Goal: Task Accomplishment & Management: Manage account settings

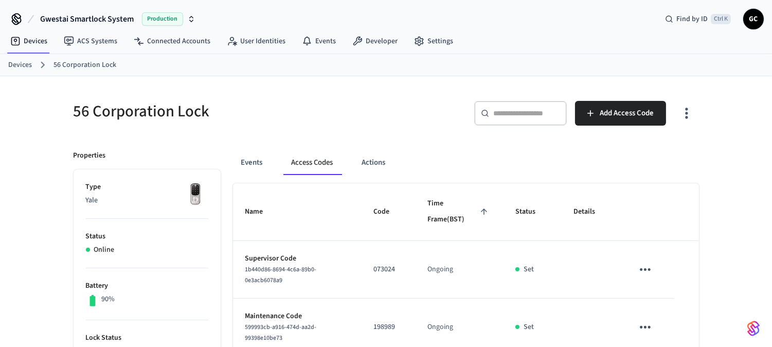
click at [17, 65] on link "Devices" at bounding box center [20, 65] width 24 height 11
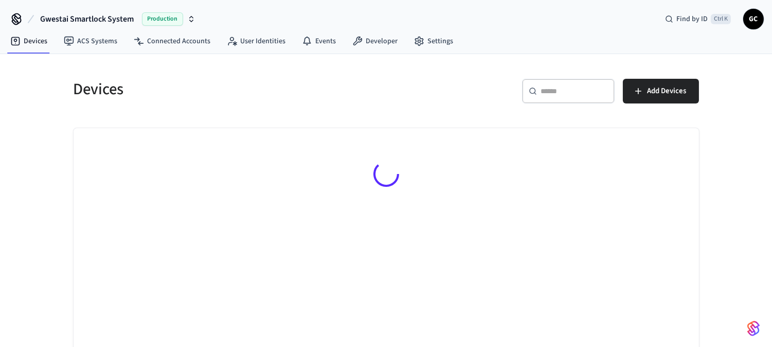
click at [573, 99] on div "​ ​" at bounding box center [568, 91] width 93 height 25
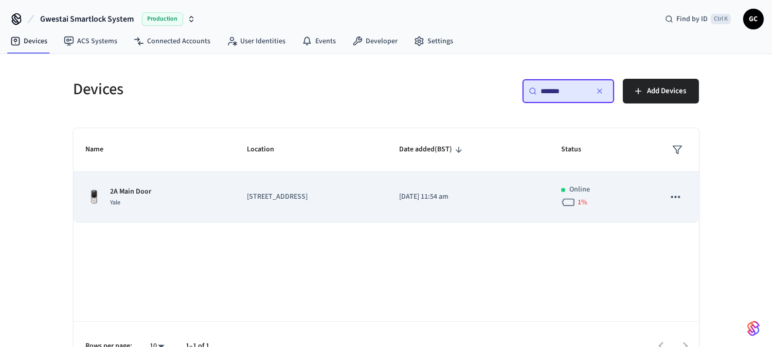
type input "*******"
click at [156, 197] on div "2A Main Door Yale" at bounding box center [154, 197] width 137 height 22
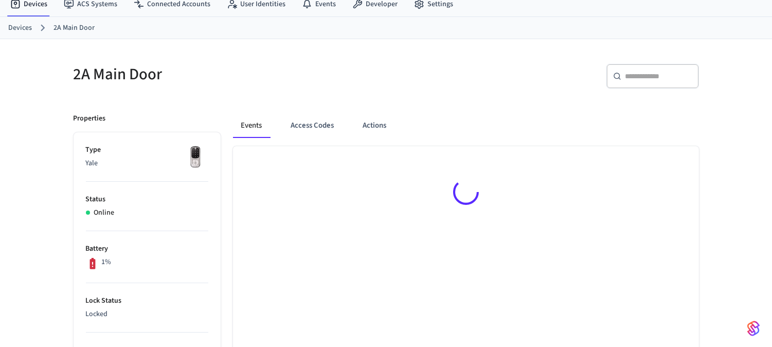
scroll to position [57, 0]
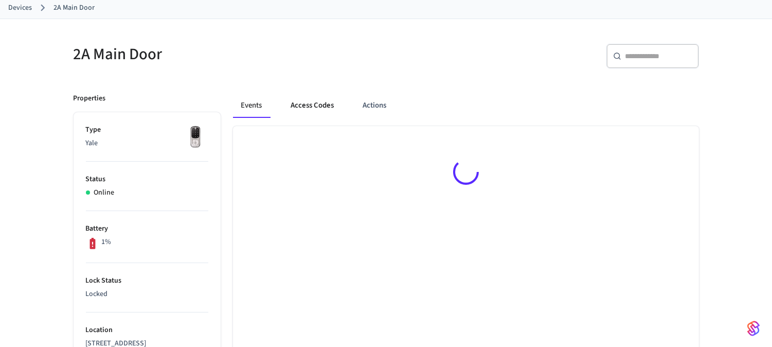
click at [305, 107] on button "Access Codes" at bounding box center [313, 105] width 60 height 25
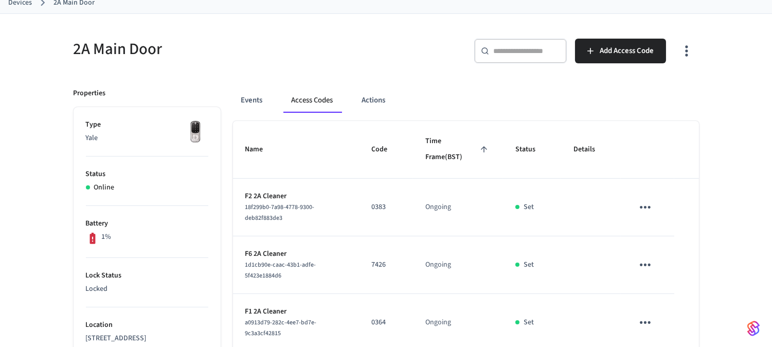
scroll to position [0, 0]
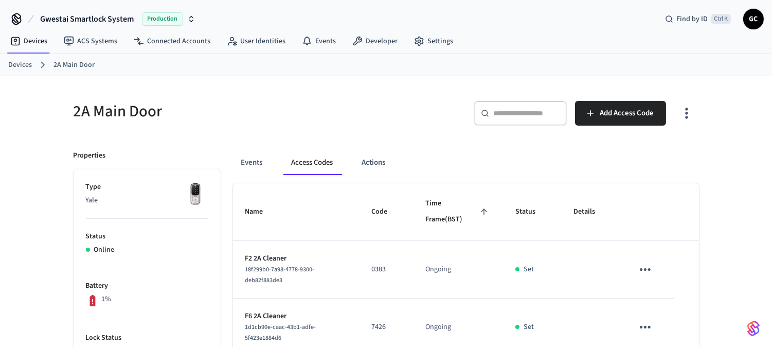
click at [24, 61] on link "Devices" at bounding box center [20, 65] width 24 height 11
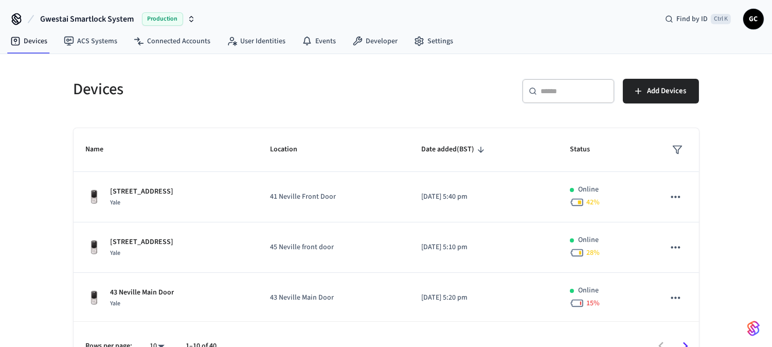
click at [568, 87] on input "text" at bounding box center [574, 91] width 67 height 10
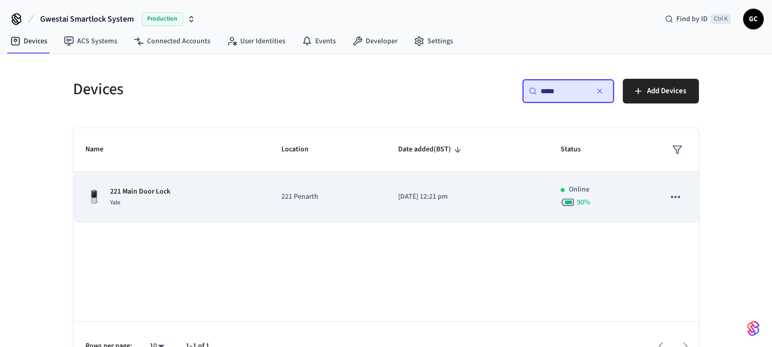
type input "*****"
click at [154, 196] on p "221 Main Door Lock" at bounding box center [141, 191] width 60 height 11
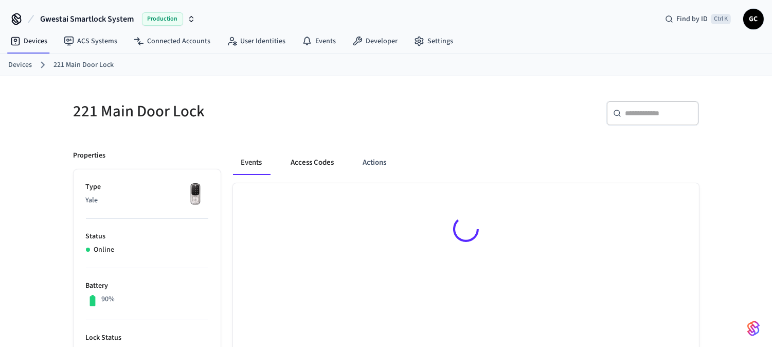
click at [304, 164] on button "Access Codes" at bounding box center [313, 162] width 60 height 25
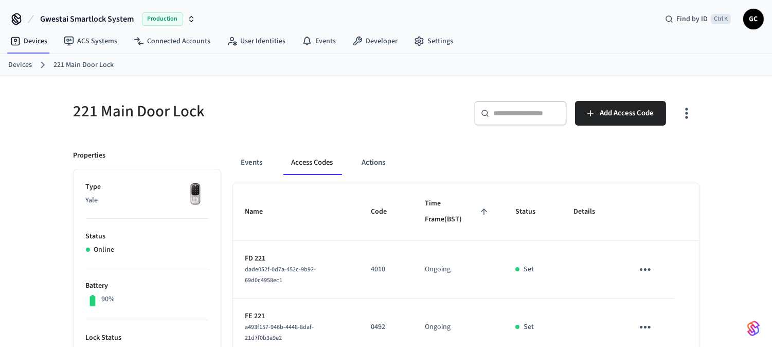
click at [17, 63] on link "Devices" at bounding box center [20, 65] width 24 height 11
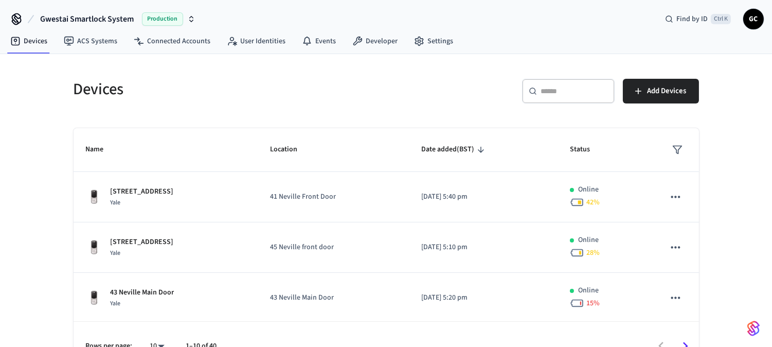
click at [567, 88] on input "text" at bounding box center [574, 91] width 67 height 10
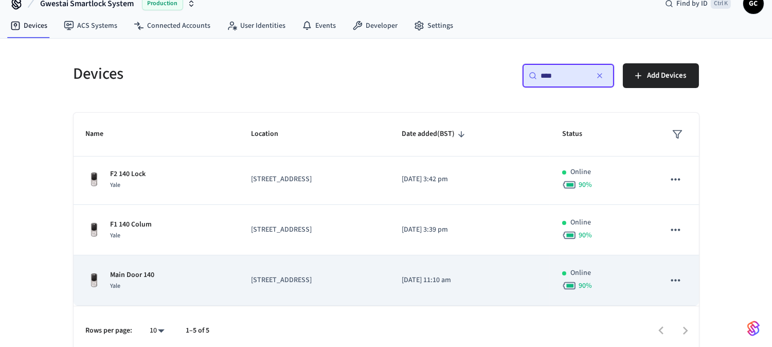
scroll to position [24, 0]
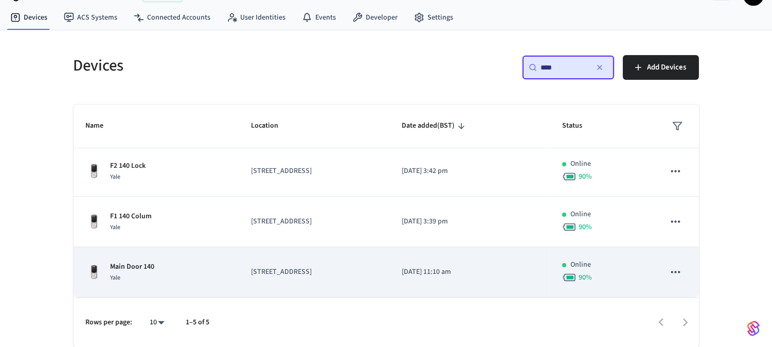
type input "***"
click at [143, 261] on p "Main Door 140" at bounding box center [133, 266] width 44 height 11
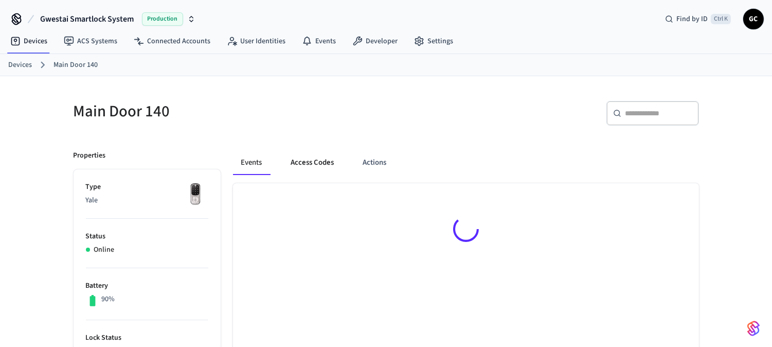
click at [324, 160] on button "Access Codes" at bounding box center [313, 162] width 60 height 25
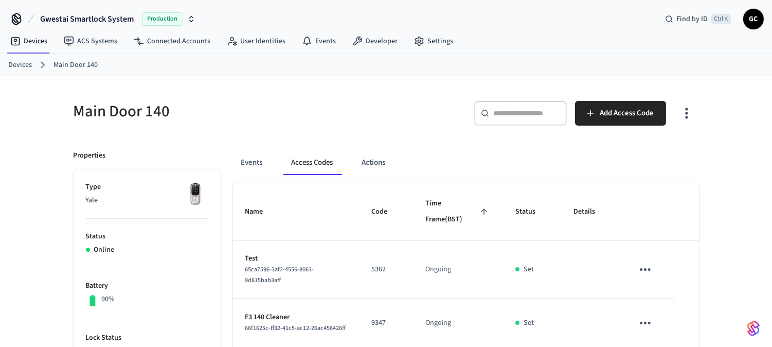
click at [22, 64] on link "Devices" at bounding box center [20, 65] width 24 height 11
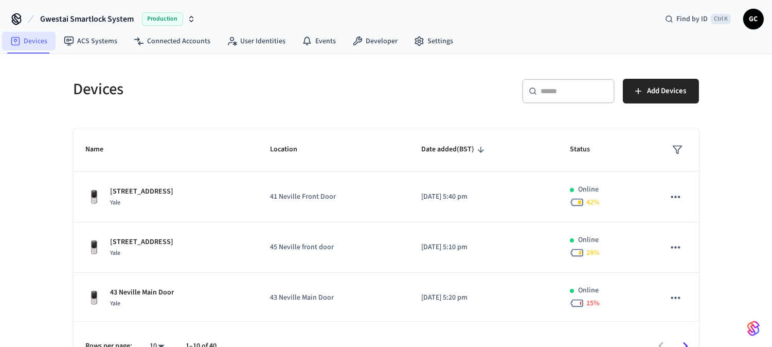
click at [32, 40] on link "Devices" at bounding box center [28, 41] width 53 height 19
click at [575, 86] on input "text" at bounding box center [574, 91] width 67 height 10
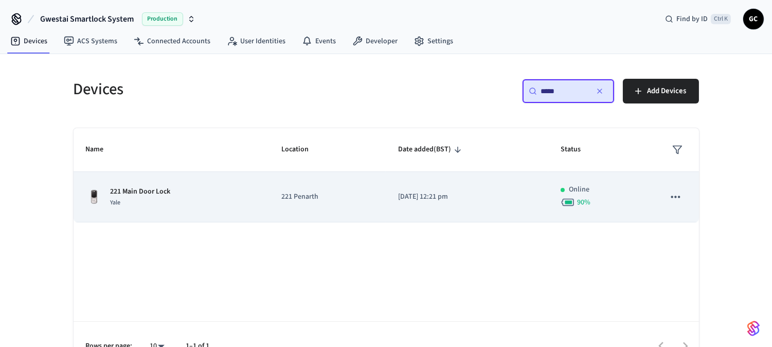
type input "*****"
click at [301, 191] on td "221 Penarth" at bounding box center [327, 197] width 117 height 50
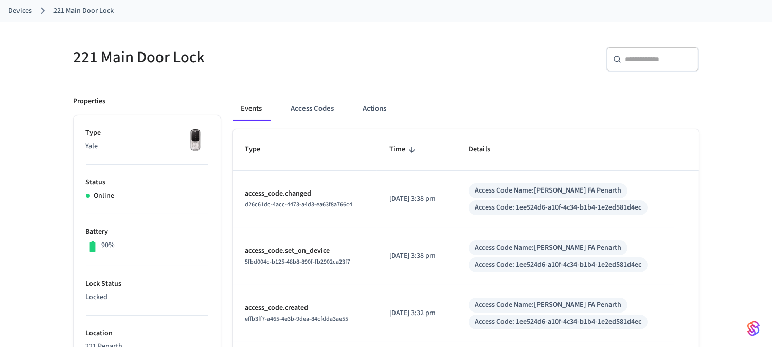
scroll to position [114, 0]
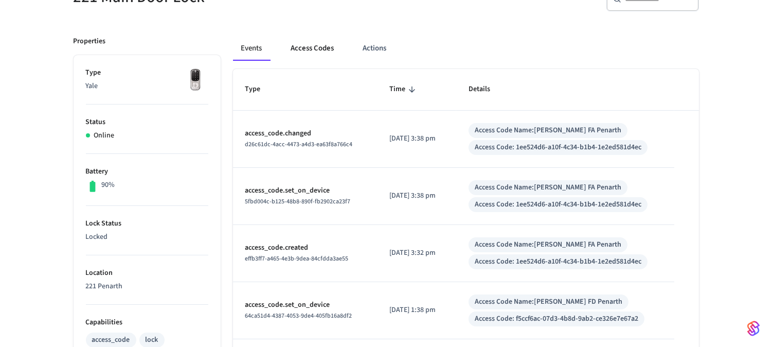
click at [327, 52] on button "Access Codes" at bounding box center [313, 48] width 60 height 25
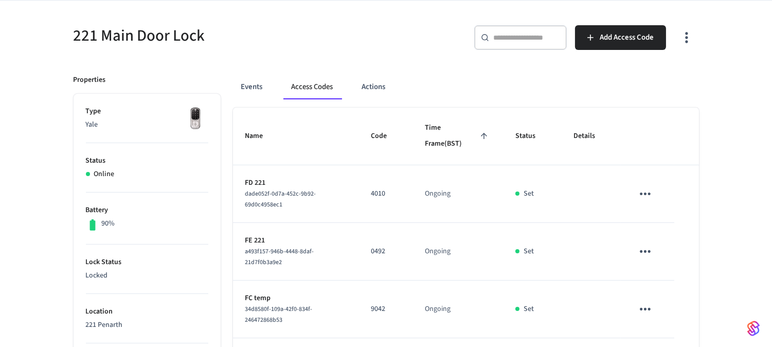
scroll to position [0, 0]
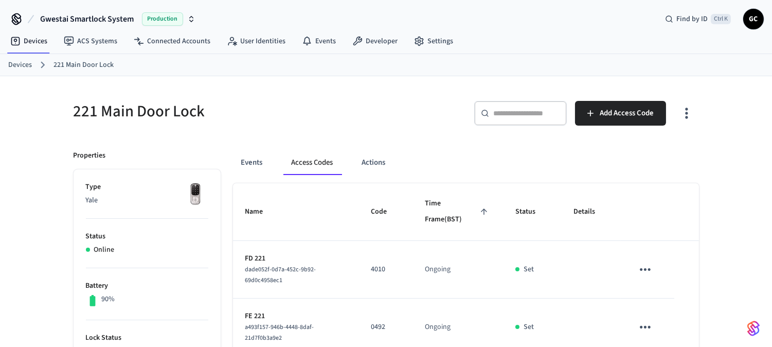
click at [25, 64] on link "Devices" at bounding box center [20, 65] width 24 height 11
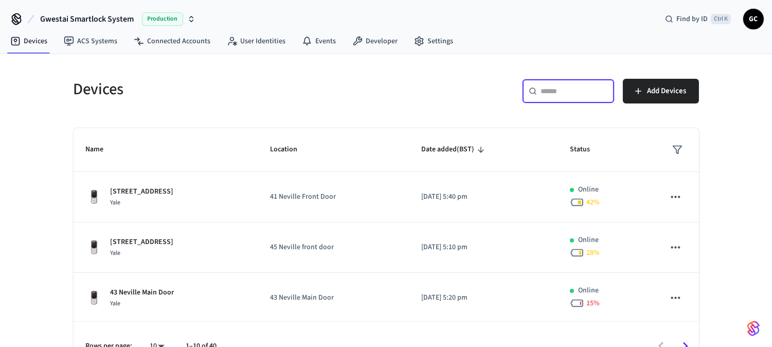
click at [567, 95] on input "text" at bounding box center [574, 91] width 67 height 10
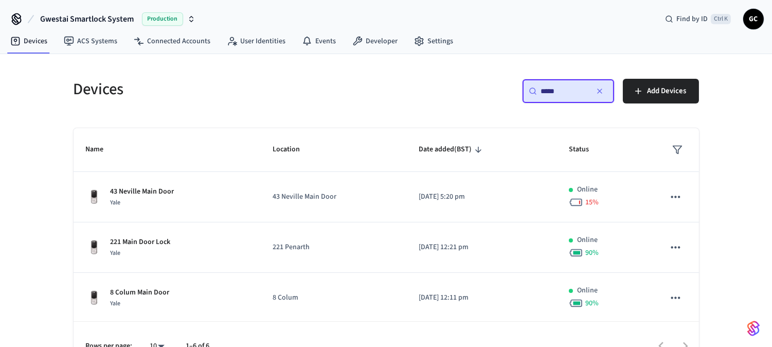
drag, startPoint x: 563, startPoint y: 90, endPoint x: 531, endPoint y: 88, distance: 32.4
click at [531, 88] on div "​ **** ​" at bounding box center [568, 91] width 93 height 25
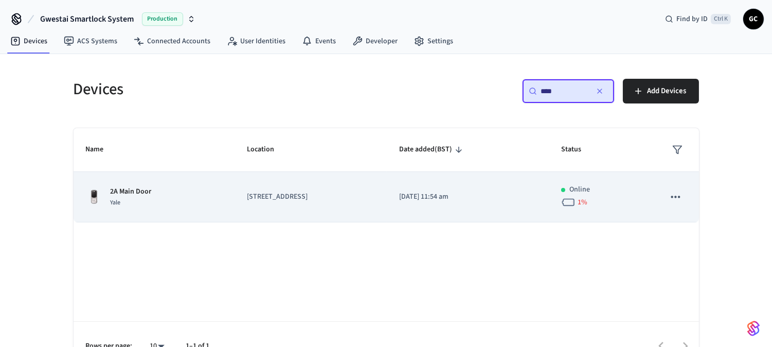
type input "****"
click at [140, 198] on div "Yale" at bounding box center [131, 202] width 41 height 11
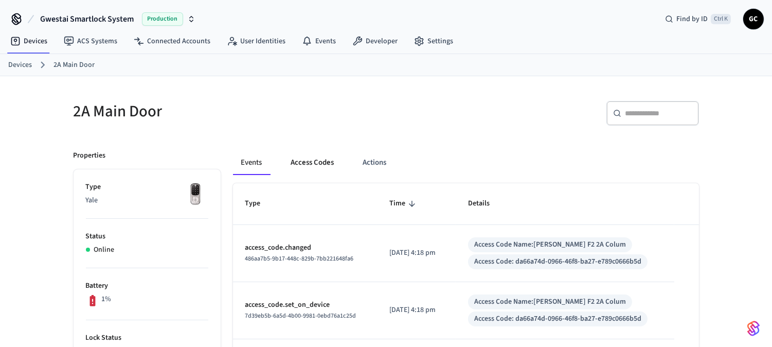
click at [302, 163] on button "Access Codes" at bounding box center [313, 162] width 60 height 25
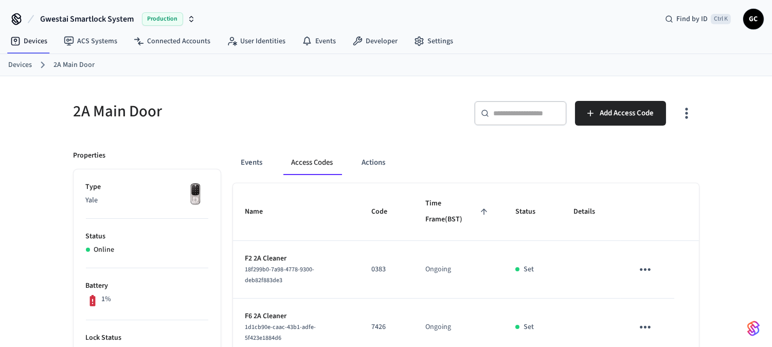
click at [497, 119] on div "​ ​" at bounding box center [520, 113] width 93 height 25
click at [519, 119] on div "​ ​" at bounding box center [520, 113] width 93 height 25
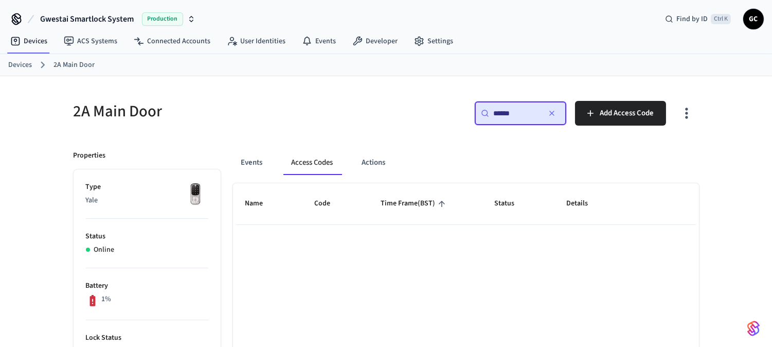
type input "******"
click at [22, 64] on link "Devices" at bounding box center [20, 65] width 24 height 11
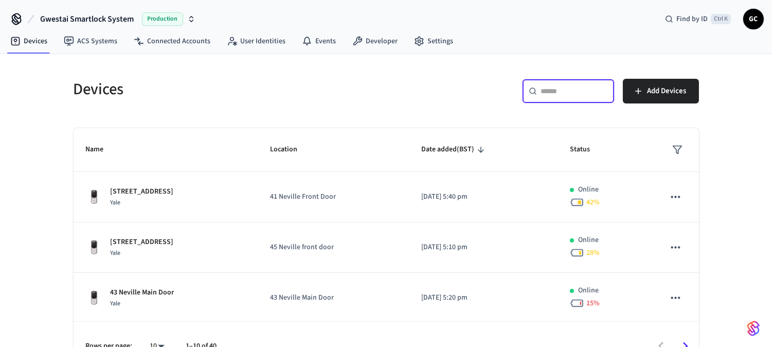
click at [579, 96] on input "text" at bounding box center [574, 91] width 67 height 10
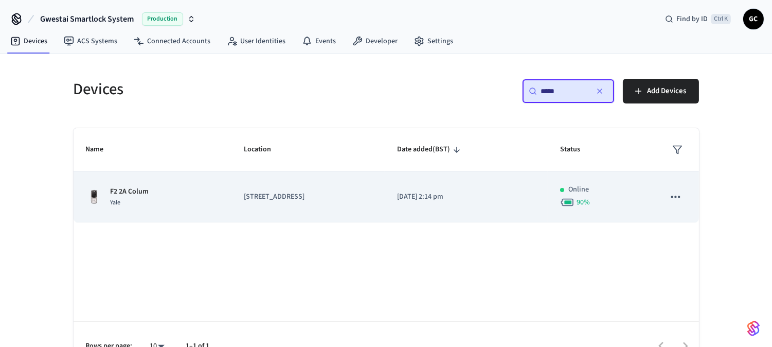
type input "*****"
click at [146, 187] on p "F2 2A Colum" at bounding box center [130, 191] width 39 height 11
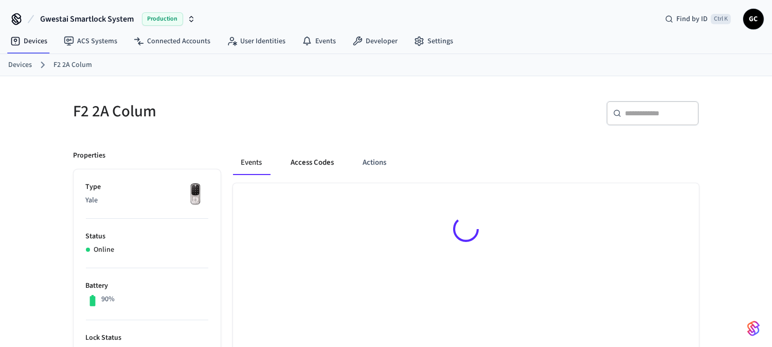
click at [322, 162] on button "Access Codes" at bounding box center [313, 162] width 60 height 25
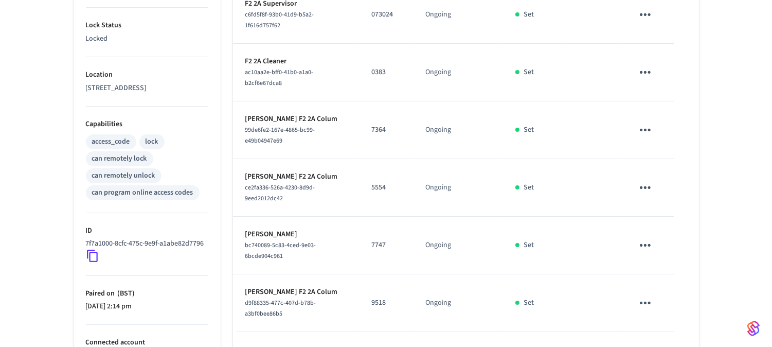
scroll to position [285, 0]
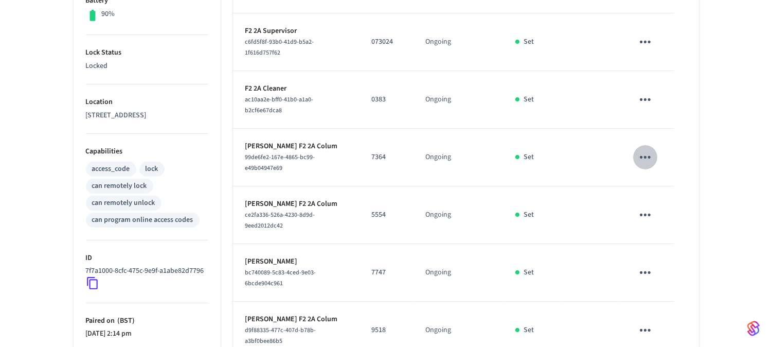
click at [641, 156] on icon "sticky table" at bounding box center [645, 157] width 11 height 3
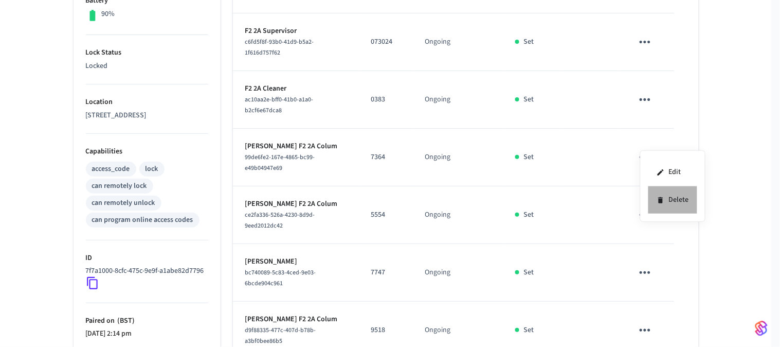
click at [668, 201] on li "Delete" at bounding box center [673, 199] width 49 height 27
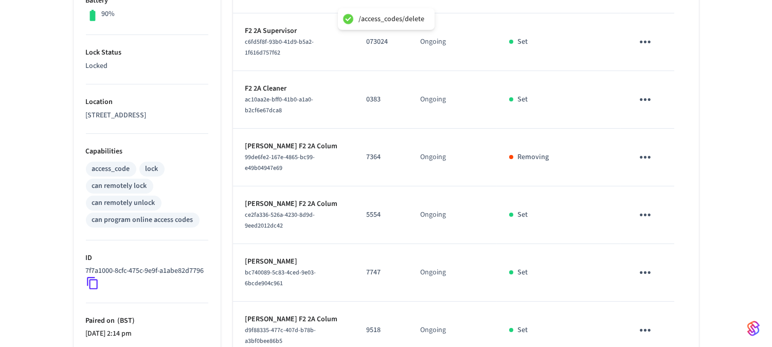
click at [644, 155] on icon "sticky table" at bounding box center [645, 157] width 16 height 16
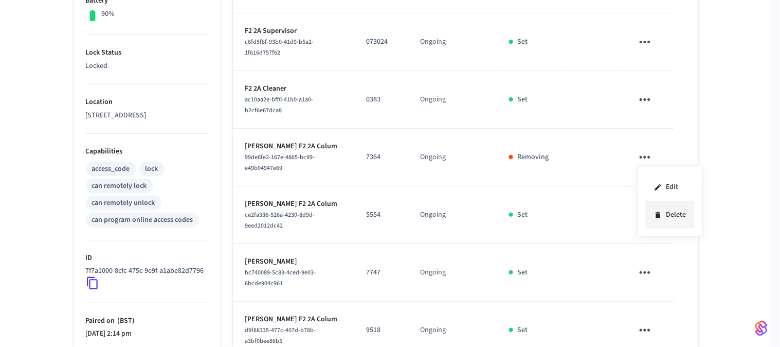
click at [671, 215] on li "Delete" at bounding box center [670, 214] width 49 height 27
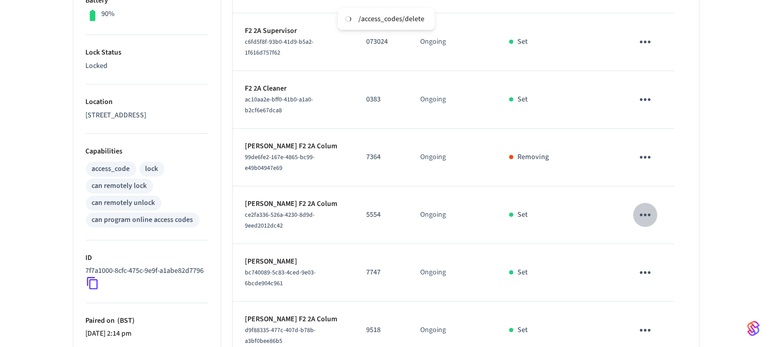
click at [647, 213] on icon "sticky table" at bounding box center [645, 215] width 16 height 16
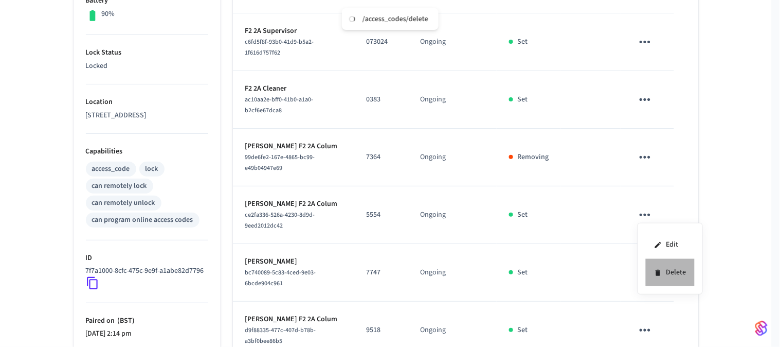
click at [672, 273] on li "Delete" at bounding box center [670, 272] width 49 height 27
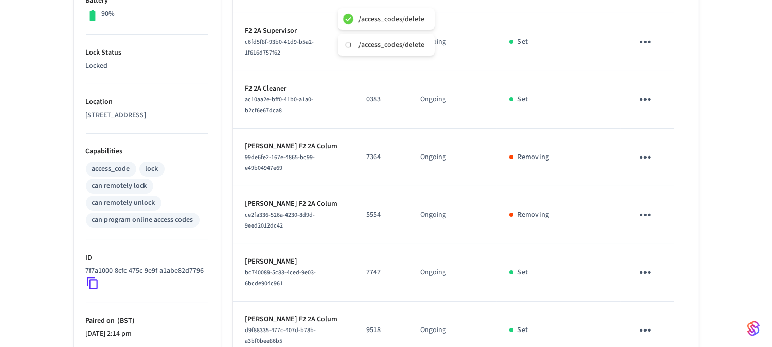
click at [644, 275] on icon "sticky table" at bounding box center [645, 272] width 16 height 16
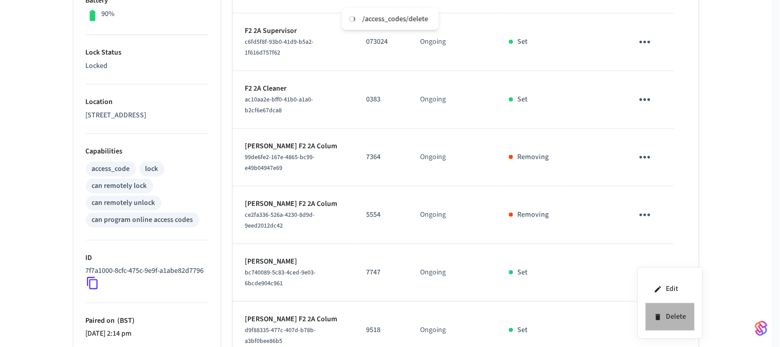
click at [669, 316] on li "Delete" at bounding box center [670, 316] width 49 height 27
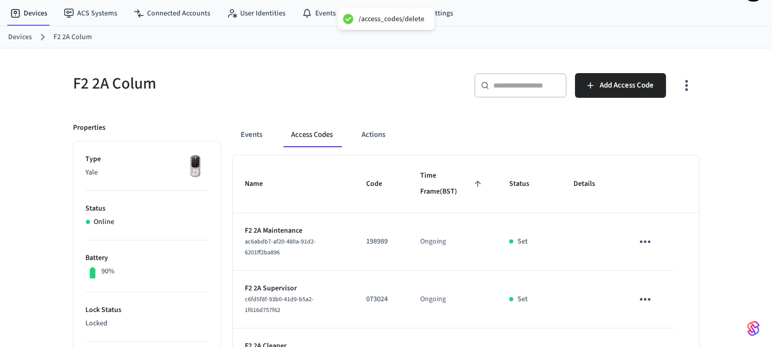
scroll to position [0, 0]
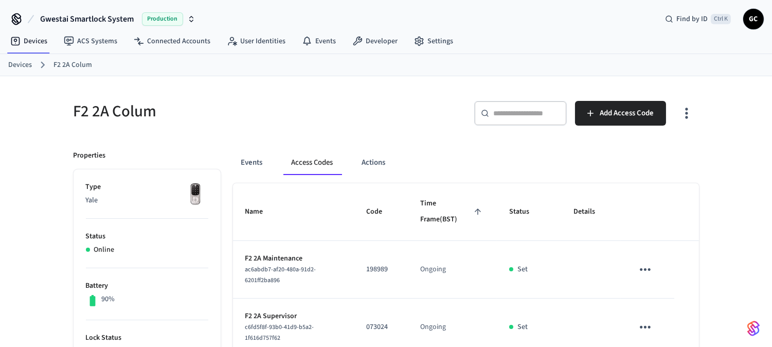
click at [23, 63] on link "Devices" at bounding box center [20, 65] width 24 height 11
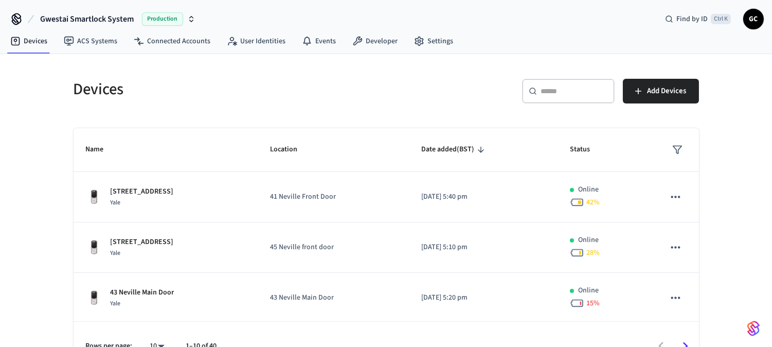
drag, startPoint x: 573, startPoint y: 96, endPoint x: 588, endPoint y: 98, distance: 15.0
click at [574, 96] on div "​ ​" at bounding box center [568, 91] width 93 height 25
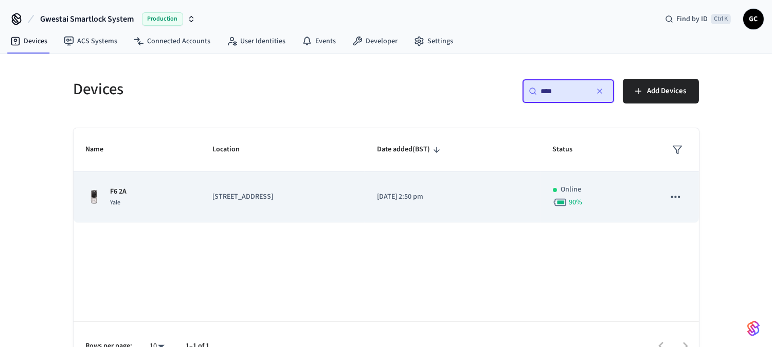
type input "****"
click at [225, 207] on td "[STREET_ADDRESS]" at bounding box center [282, 197] width 165 height 50
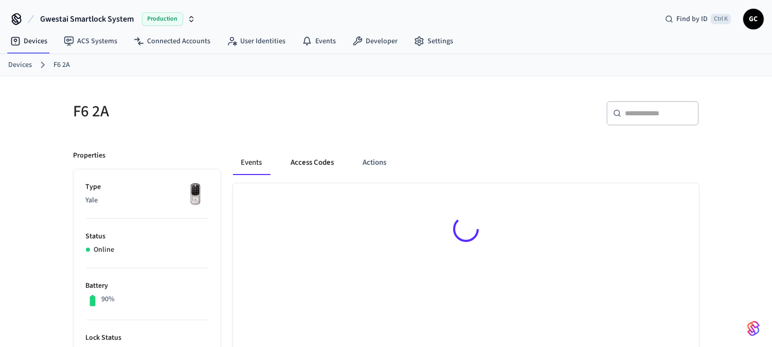
click at [300, 158] on button "Access Codes" at bounding box center [313, 162] width 60 height 25
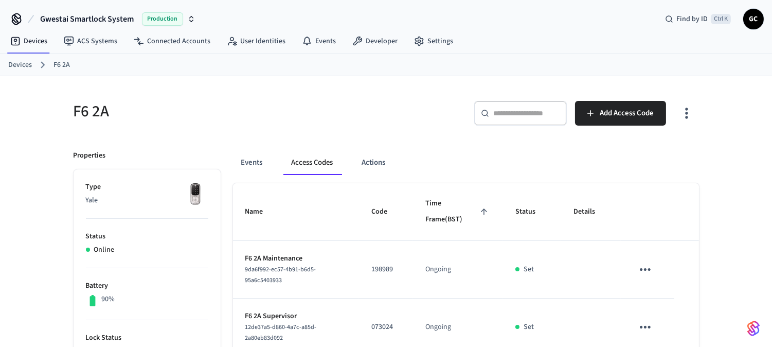
drag, startPoint x: 55, startPoint y: 67, endPoint x: 43, endPoint y: 69, distance: 12.0
click at [53, 67] on link "F6 2A" at bounding box center [61, 65] width 16 height 11
click at [15, 65] on link "Devices" at bounding box center [20, 65] width 24 height 11
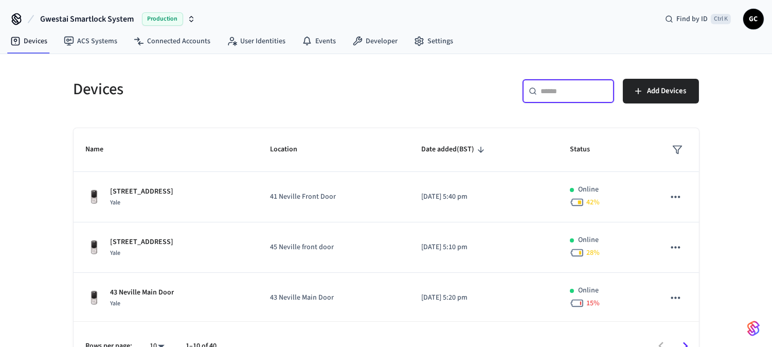
click at [562, 93] on input "text" at bounding box center [574, 91] width 67 height 10
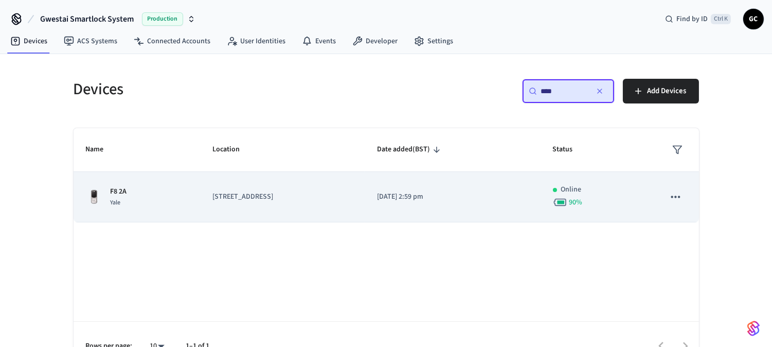
type input "****"
click at [208, 194] on td "[STREET_ADDRESS]" at bounding box center [282, 197] width 165 height 50
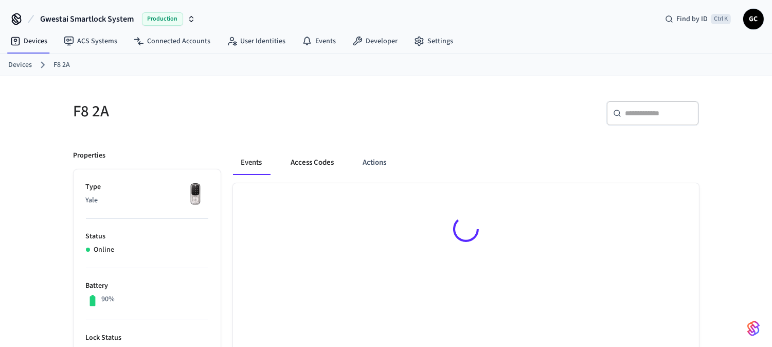
click at [309, 163] on button "Access Codes" at bounding box center [313, 162] width 60 height 25
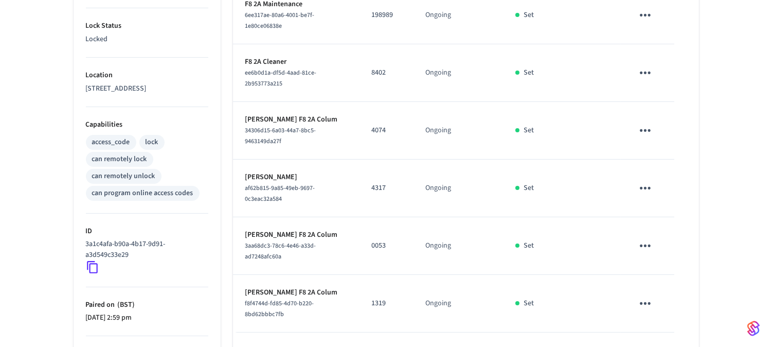
scroll to position [399, 0]
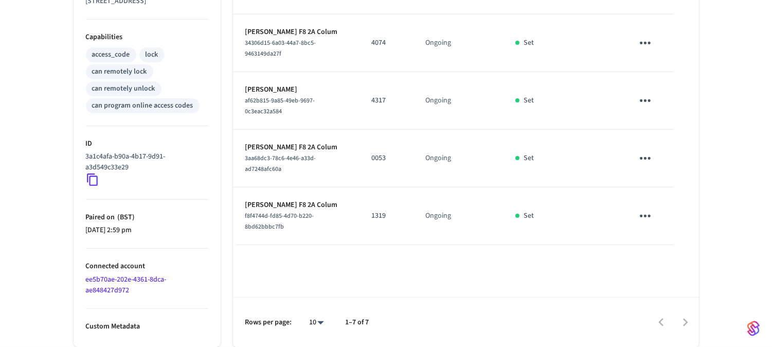
click at [643, 43] on icon "sticky table" at bounding box center [645, 43] width 16 height 16
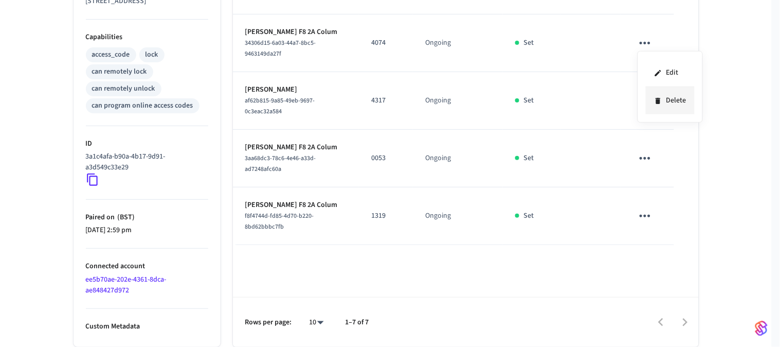
click at [667, 103] on li "Delete" at bounding box center [670, 100] width 49 height 27
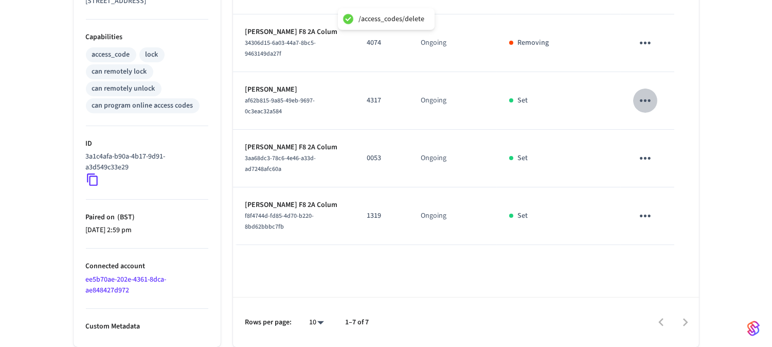
click at [645, 100] on icon "sticky table" at bounding box center [645, 100] width 11 height 3
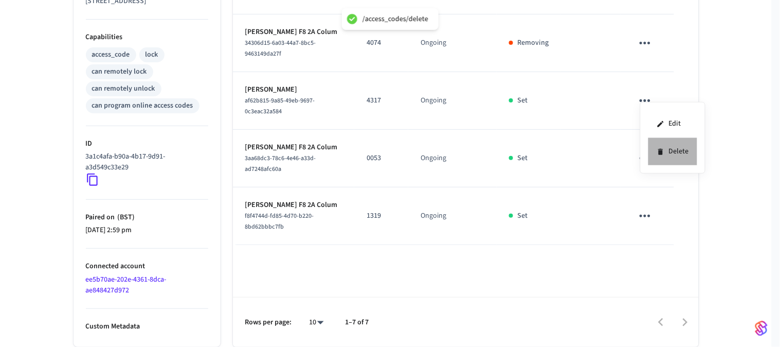
click at [667, 158] on li "Delete" at bounding box center [673, 151] width 49 height 27
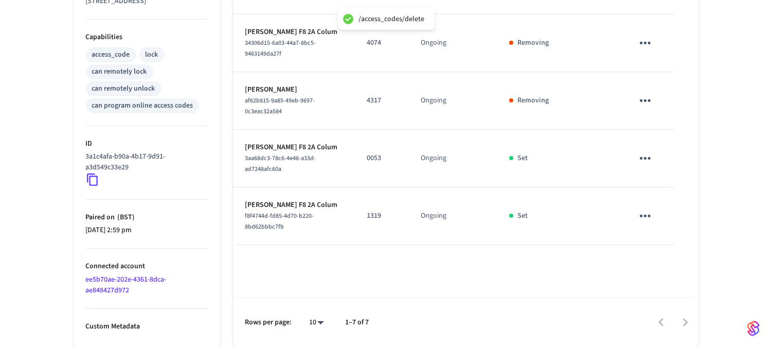
click at [649, 156] on icon "sticky table" at bounding box center [645, 158] width 16 height 16
click at [665, 218] on li "Delete" at bounding box center [670, 215] width 49 height 27
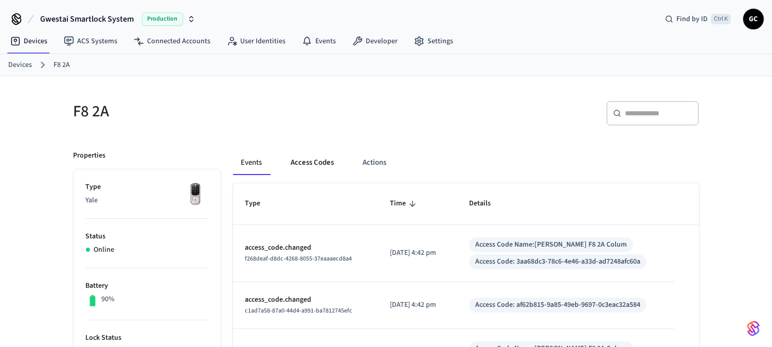
click at [322, 155] on button "Access Codes" at bounding box center [313, 162] width 60 height 25
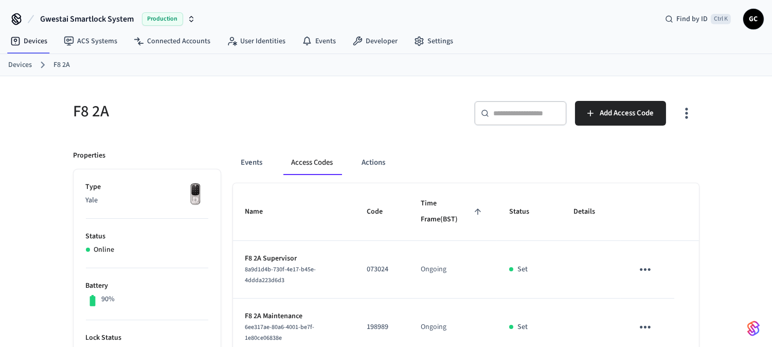
click at [19, 61] on link "Devices" at bounding box center [20, 65] width 24 height 11
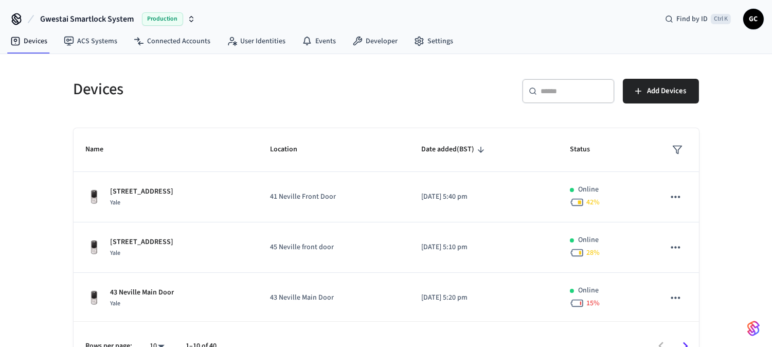
click at [568, 100] on div "​ ​" at bounding box center [568, 91] width 93 height 25
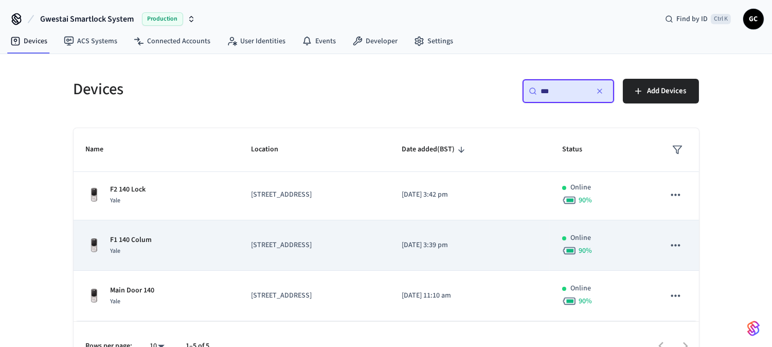
scroll to position [24, 0]
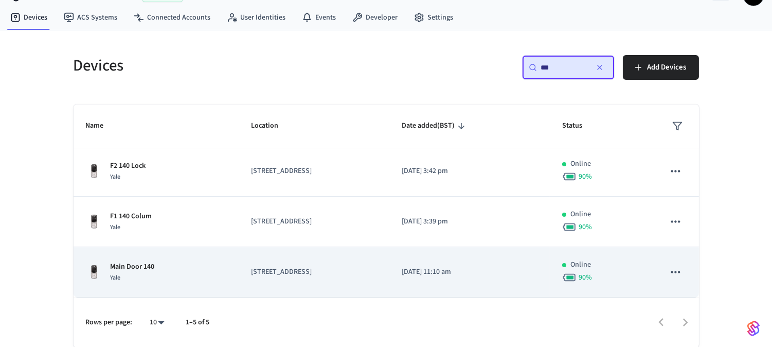
type input "***"
click at [126, 265] on p "Main Door 140" at bounding box center [133, 266] width 44 height 11
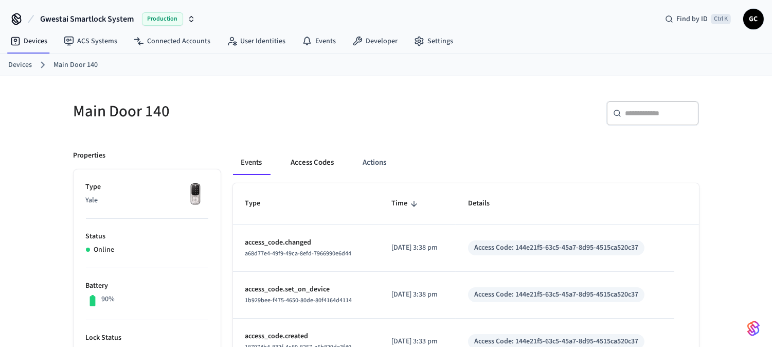
click at [304, 158] on button "Access Codes" at bounding box center [313, 162] width 60 height 25
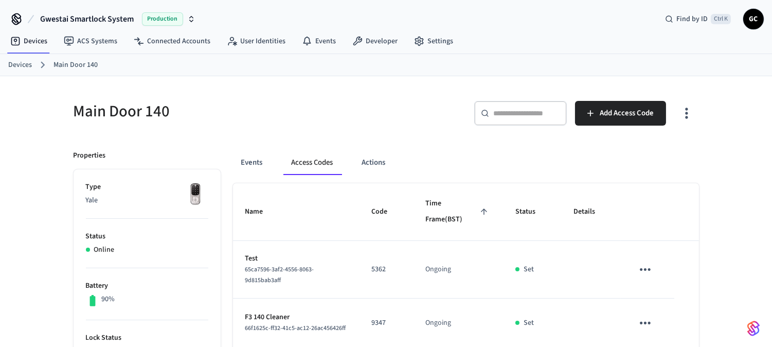
click at [21, 64] on link "Devices" at bounding box center [20, 65] width 24 height 11
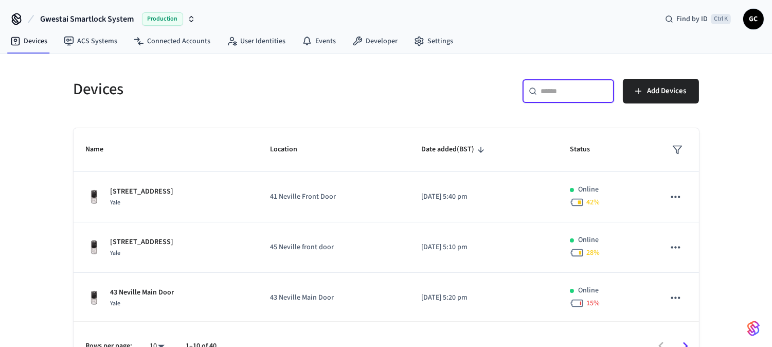
click at [557, 91] on input "text" at bounding box center [574, 91] width 67 height 10
type input "*"
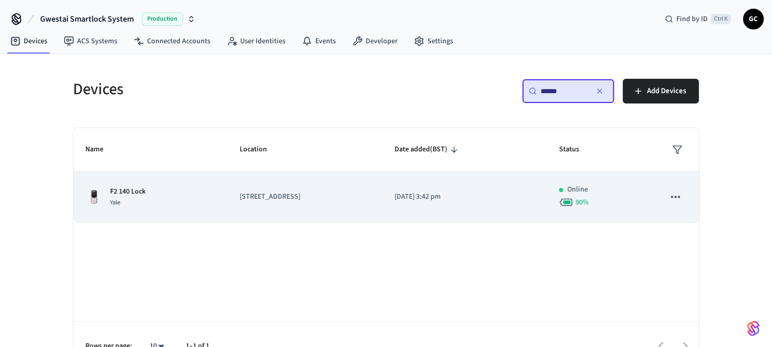
type input "******"
click at [126, 188] on p "F2 140 Lock" at bounding box center [128, 191] width 35 height 11
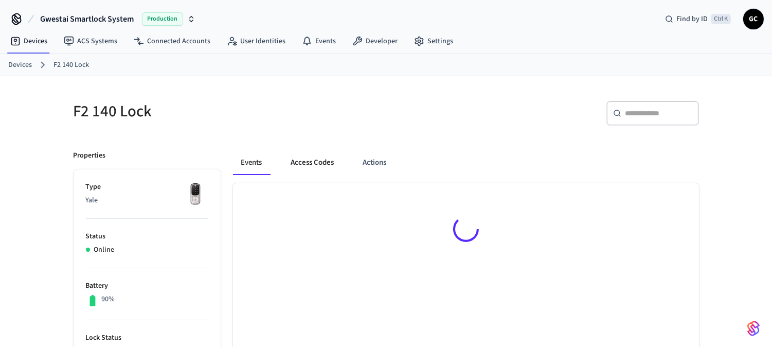
click at [295, 160] on button "Access Codes" at bounding box center [313, 162] width 60 height 25
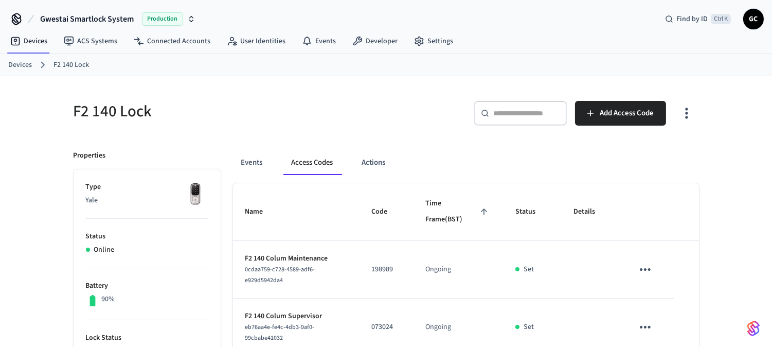
click at [11, 62] on link "Devices" at bounding box center [20, 65] width 24 height 11
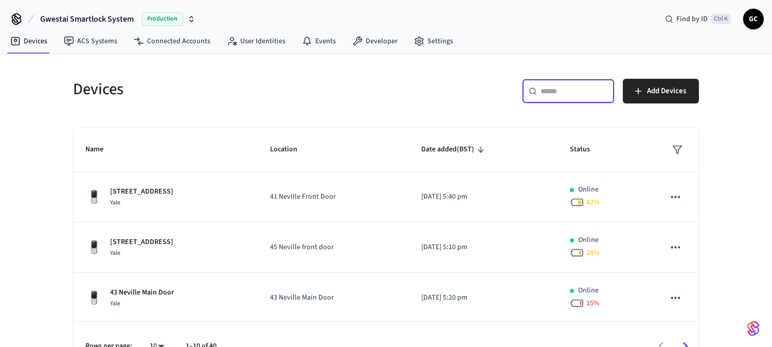
click at [563, 93] on input "text" at bounding box center [574, 91] width 67 height 10
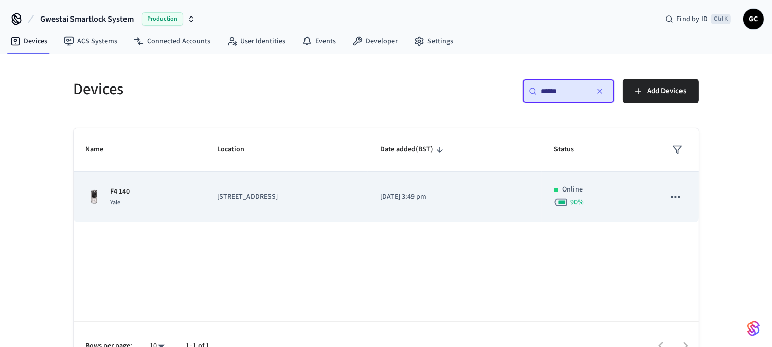
type input "******"
drag, startPoint x: 240, startPoint y: 189, endPoint x: 248, endPoint y: 188, distance: 7.7
click at [240, 189] on td "[STREET_ADDRESS]" at bounding box center [286, 197] width 163 height 50
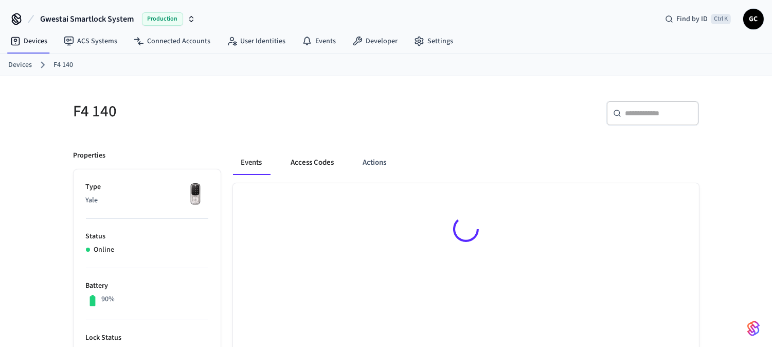
click at [305, 160] on button "Access Codes" at bounding box center [313, 162] width 60 height 25
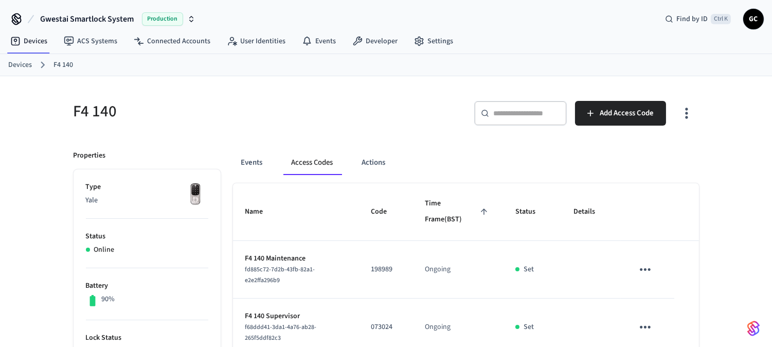
click at [544, 106] on div "​ ​" at bounding box center [520, 113] width 93 height 25
click at [20, 60] on ol "Devices F4 140" at bounding box center [390, 64] width 764 height 13
drag, startPoint x: 20, startPoint y: 62, endPoint x: 35, endPoint y: 60, distance: 15.5
click at [21, 62] on link "Devices" at bounding box center [20, 65] width 24 height 11
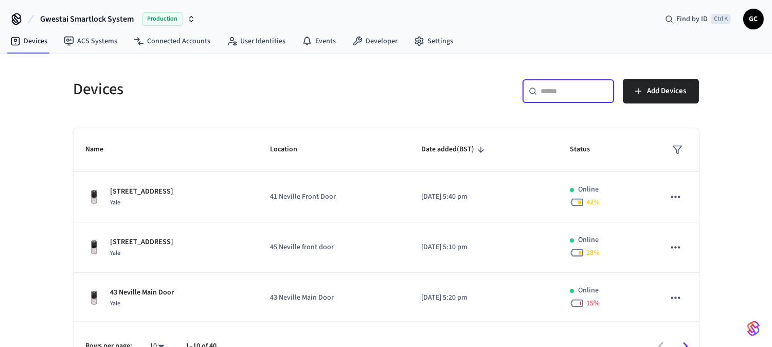
click at [568, 93] on input "text" at bounding box center [574, 91] width 67 height 10
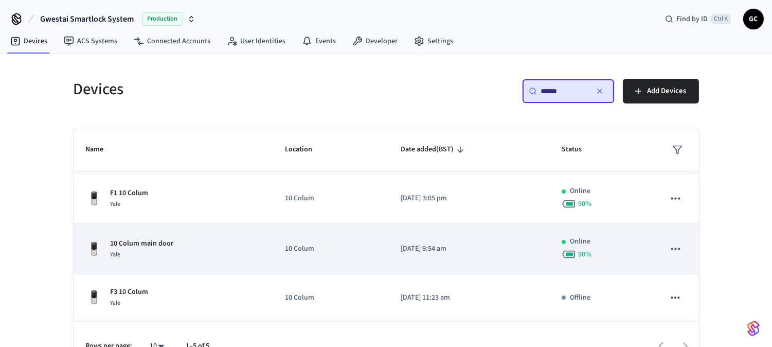
scroll to position [24, 0]
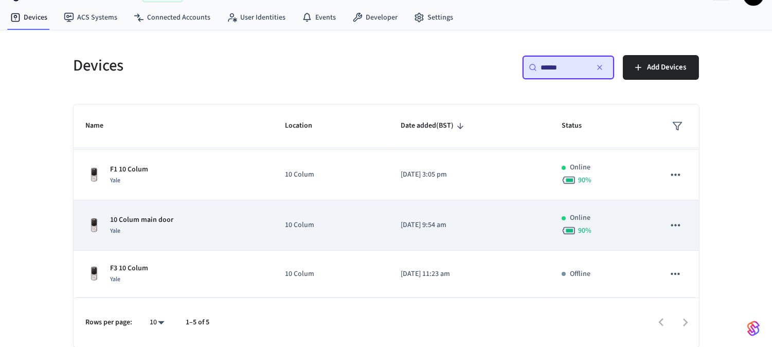
type input "******"
click at [160, 208] on td "10 Colum main door Yale" at bounding box center [174, 225] width 200 height 50
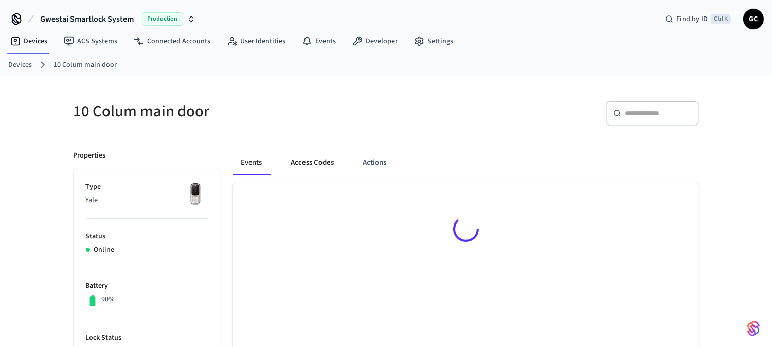
click at [327, 166] on button "Access Codes" at bounding box center [313, 162] width 60 height 25
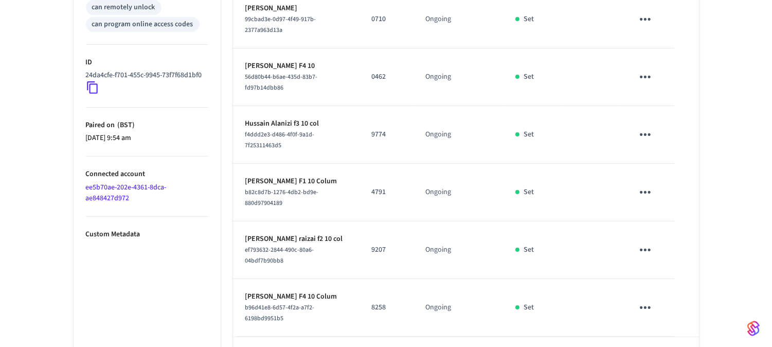
scroll to position [512, 0]
